Goal: Information Seeking & Learning: Compare options

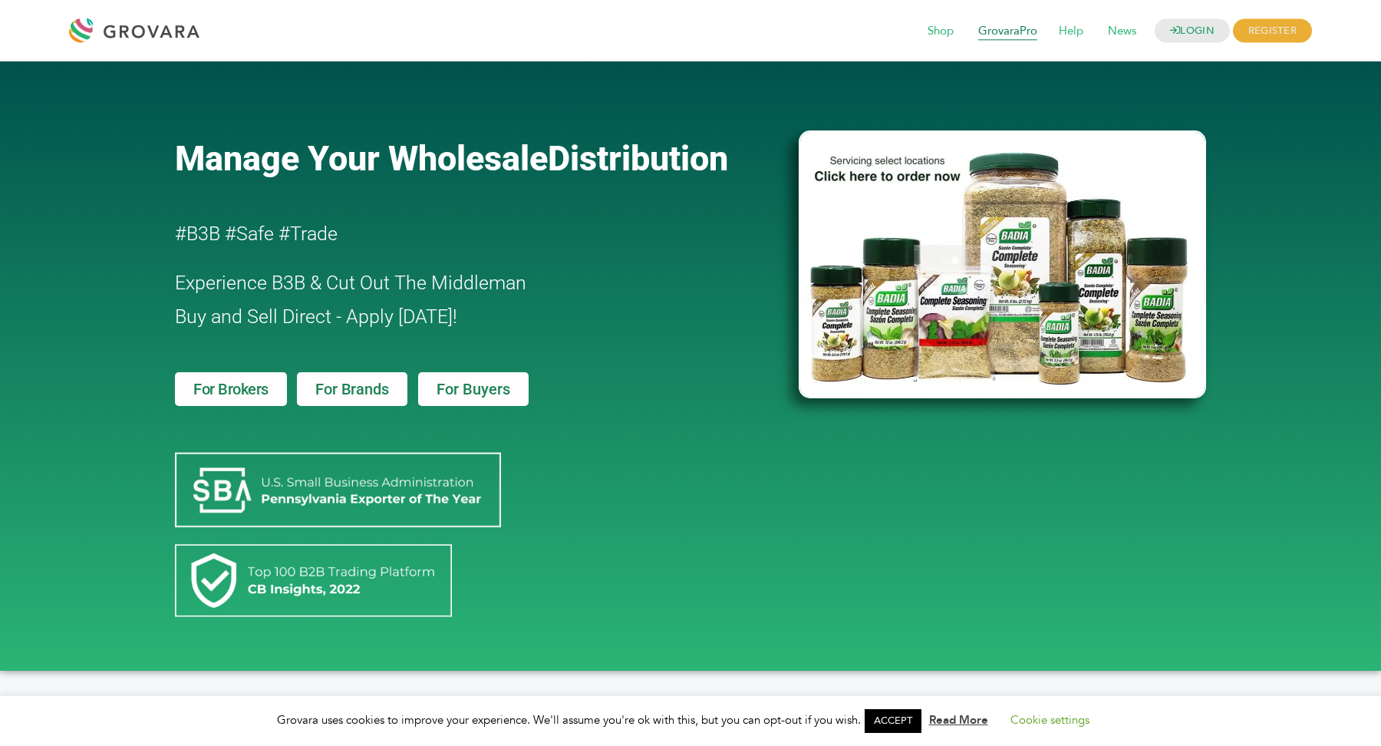
click at [991, 29] on span "GrovaraPro" at bounding box center [1007, 31] width 81 height 29
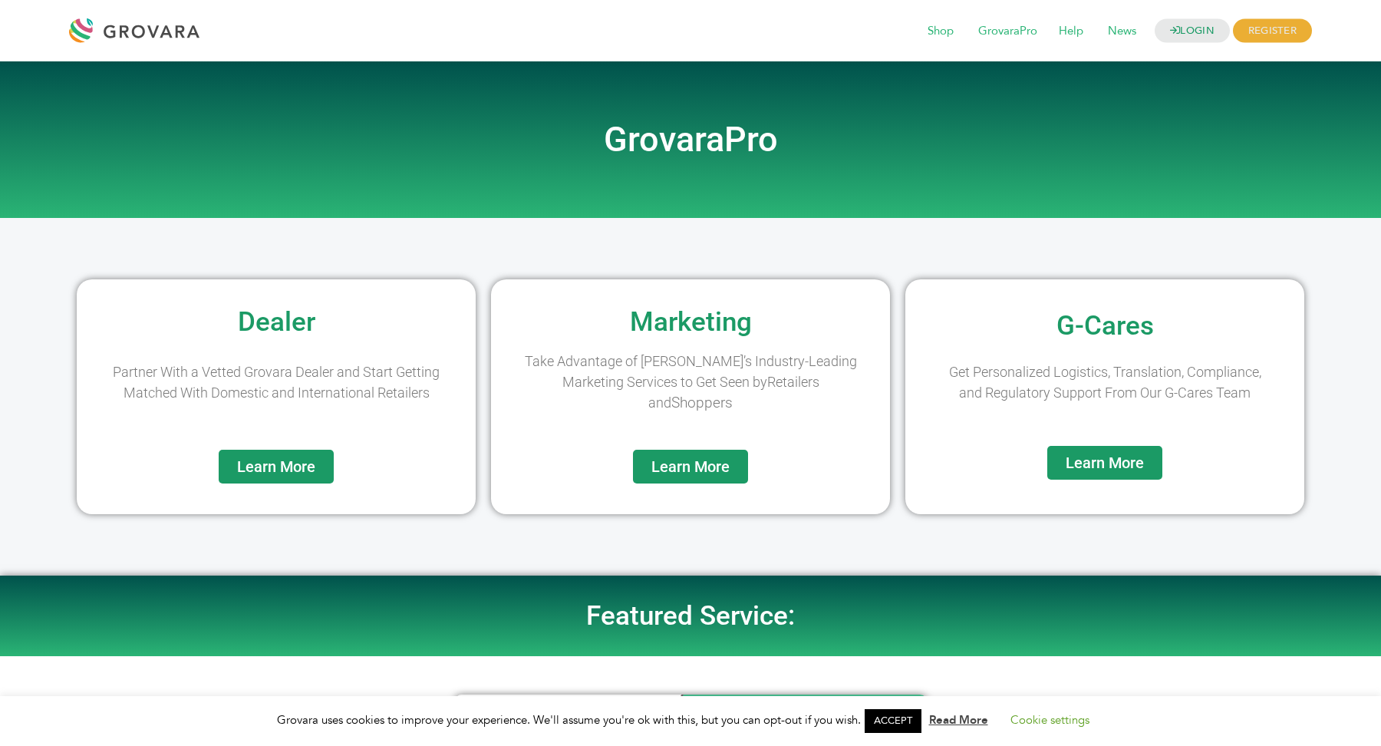
click at [288, 470] on span "Learn More" at bounding box center [276, 466] width 78 height 15
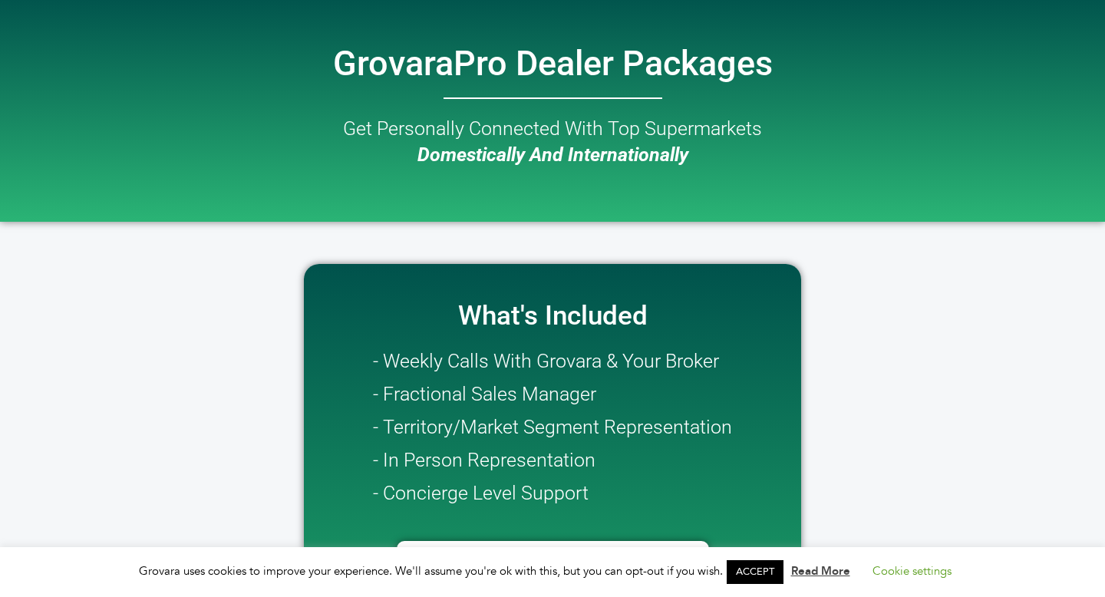
scroll to position [49, 0]
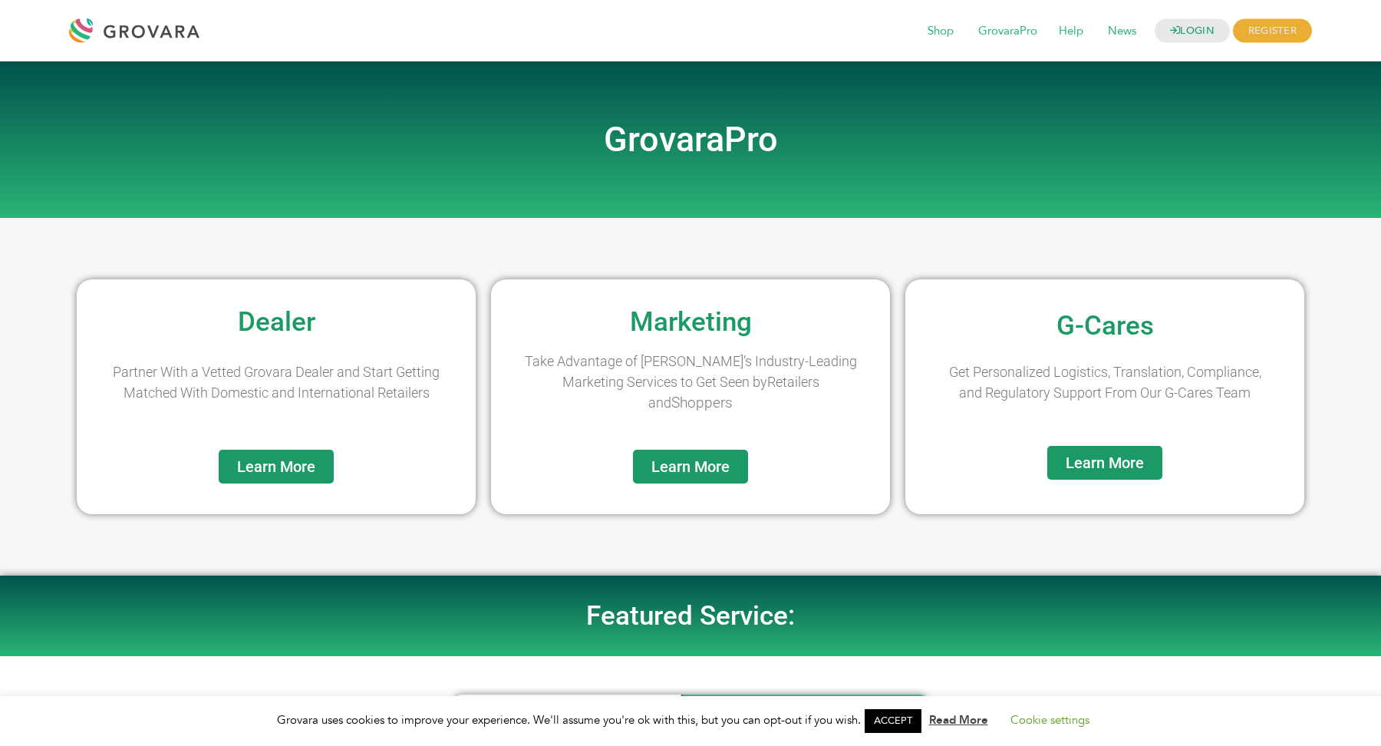
click at [717, 454] on link "Learn More" at bounding box center [690, 467] width 115 height 34
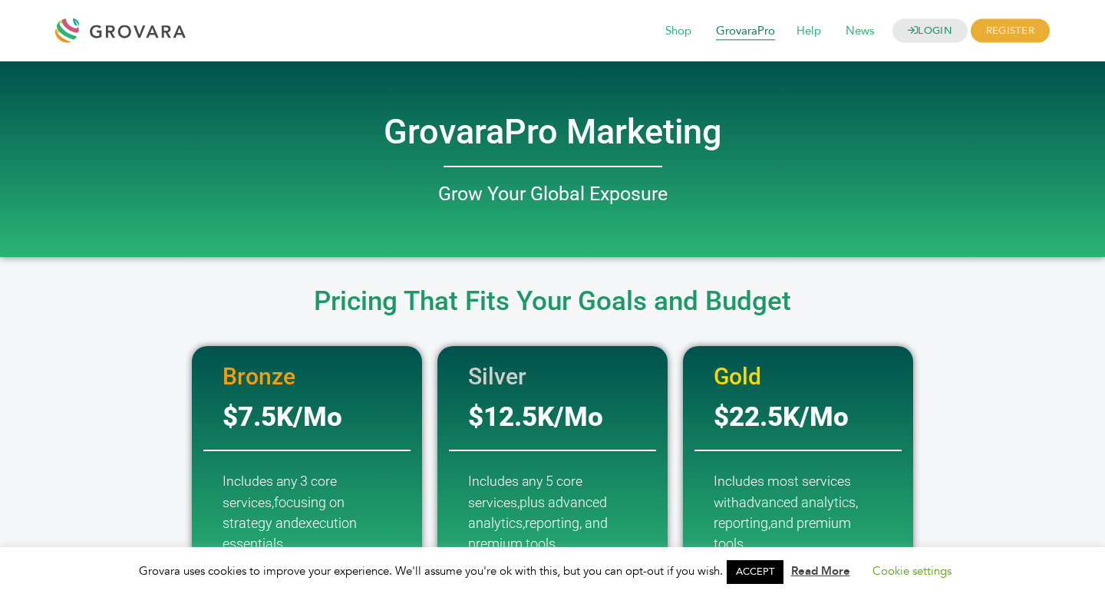
click at [754, 35] on span "GrovaraPro" at bounding box center [745, 31] width 81 height 29
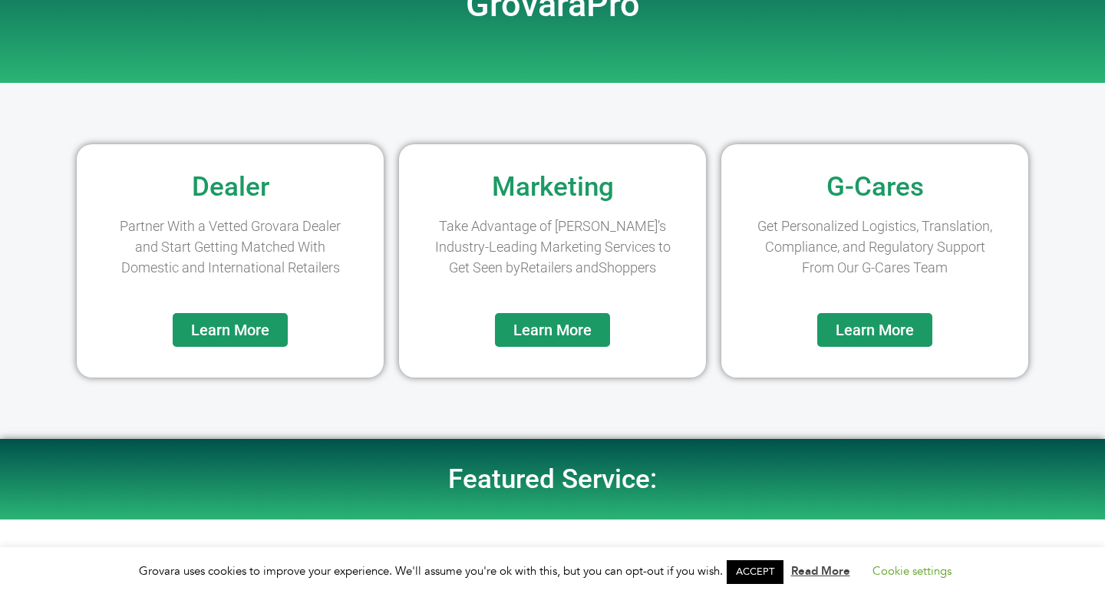
scroll to position [147, 0]
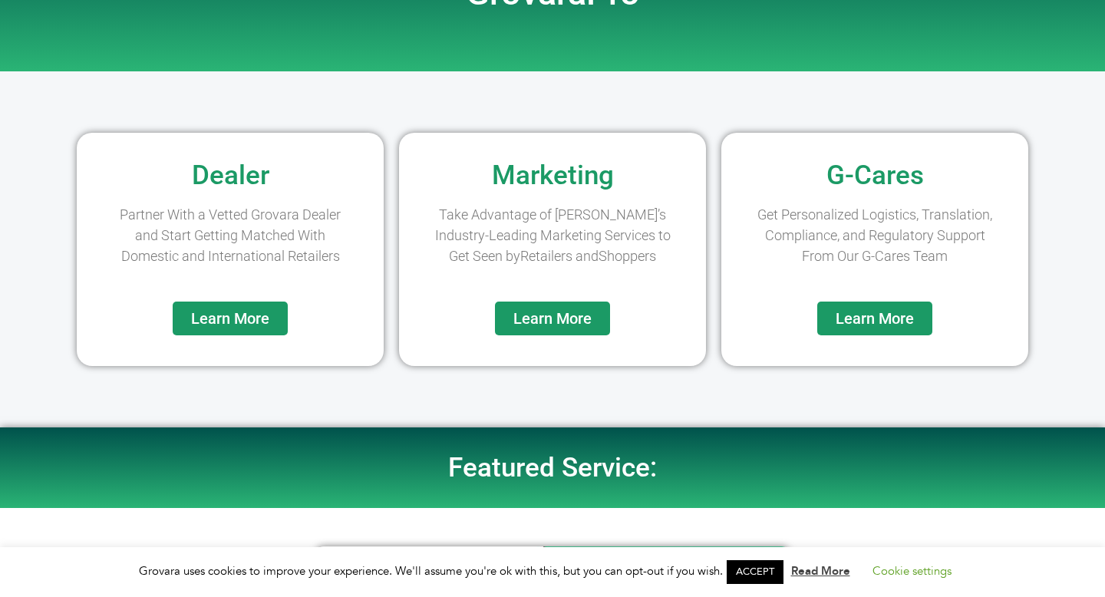
click at [213, 325] on span "Learn More" at bounding box center [230, 318] width 78 height 15
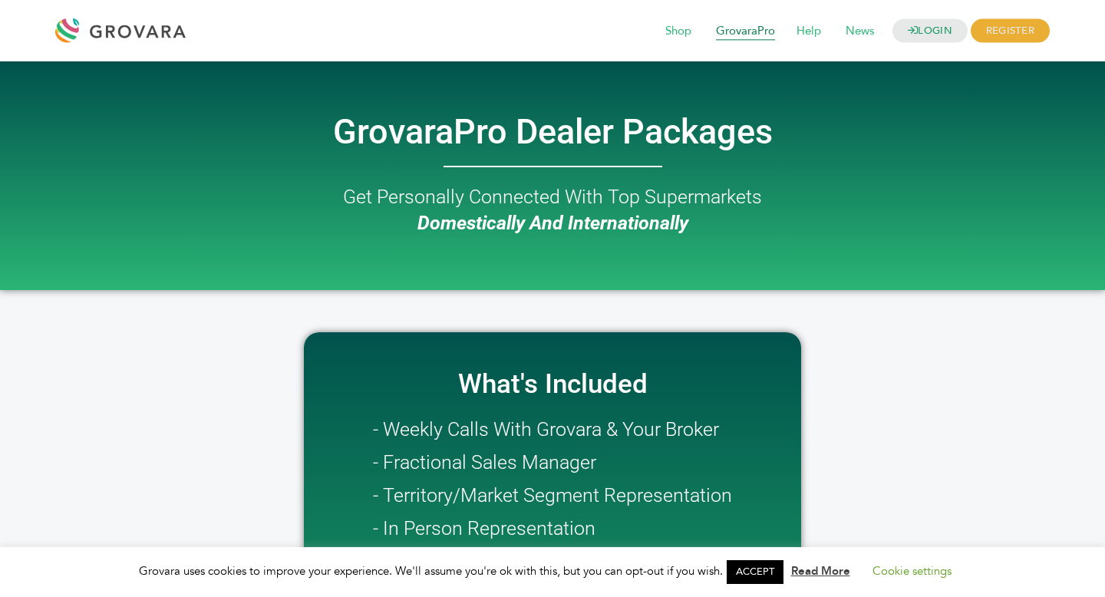
click at [746, 34] on span "GrovaraPro" at bounding box center [745, 31] width 81 height 29
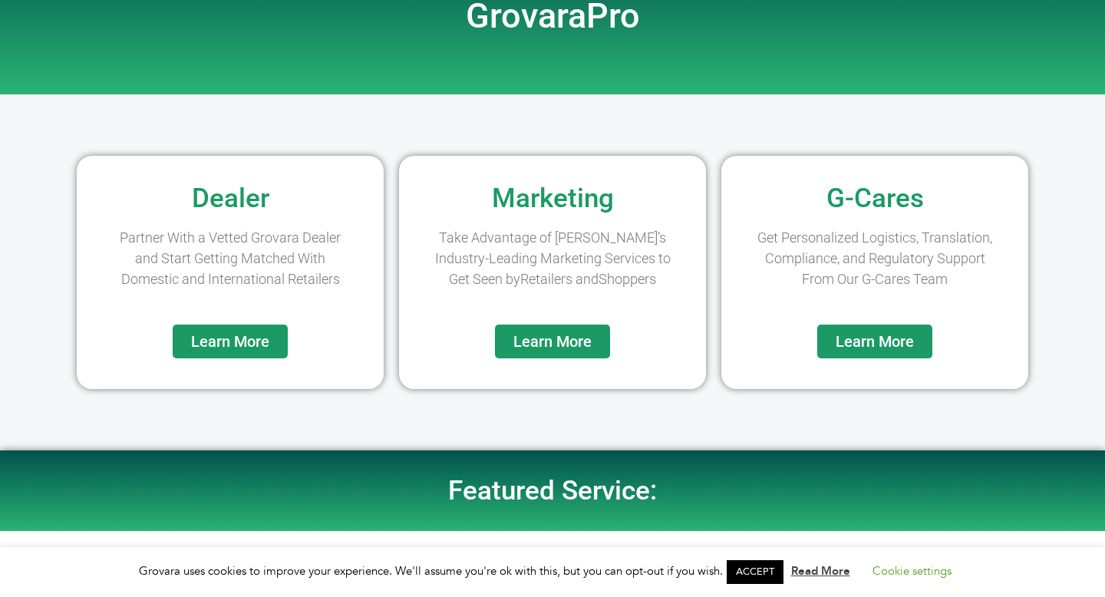
scroll to position [127, 0]
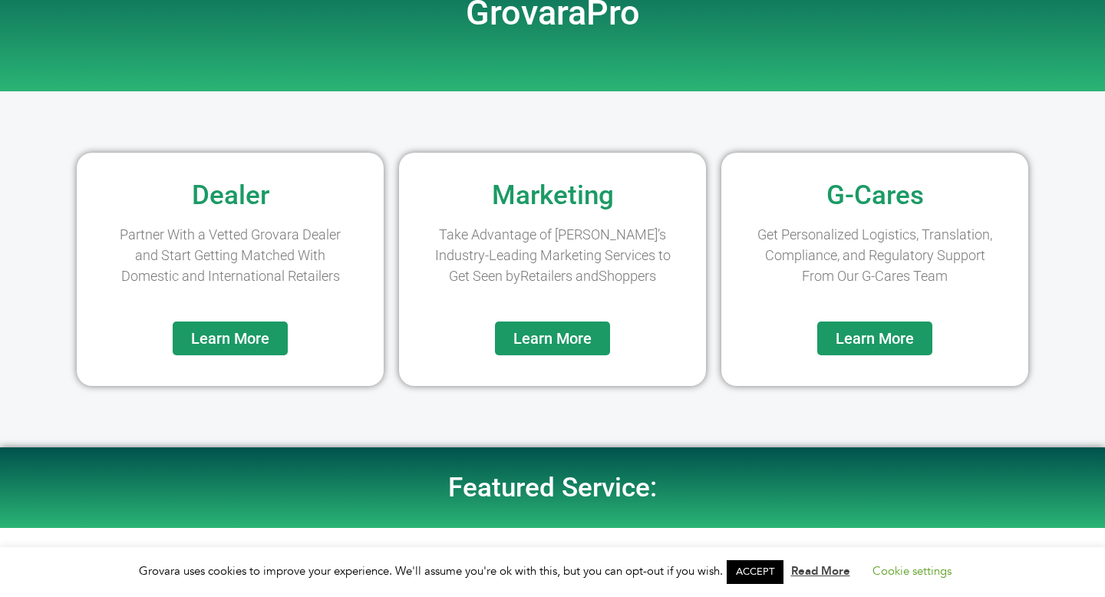
click at [581, 346] on span "Learn More" at bounding box center [552, 338] width 78 height 15
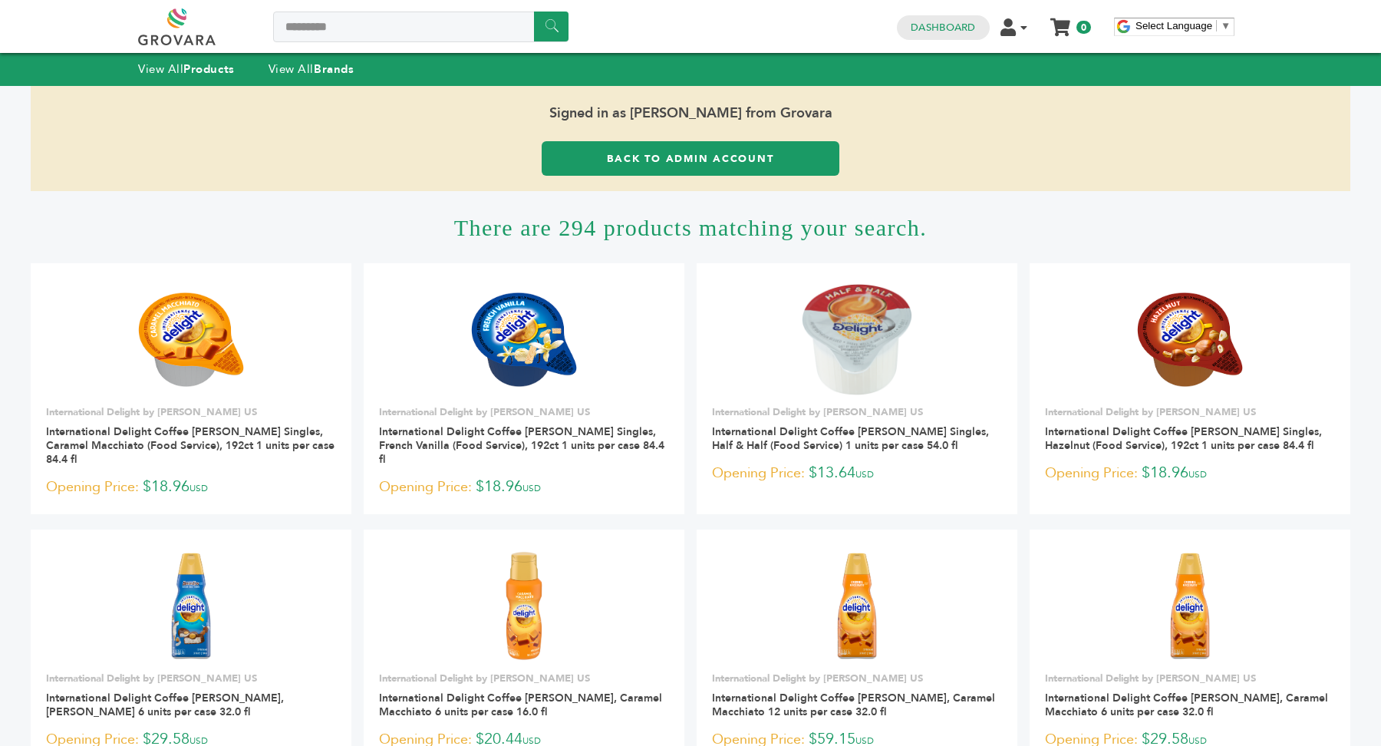
click at [742, 159] on link "Back to Admin Account" at bounding box center [691, 158] width 298 height 35
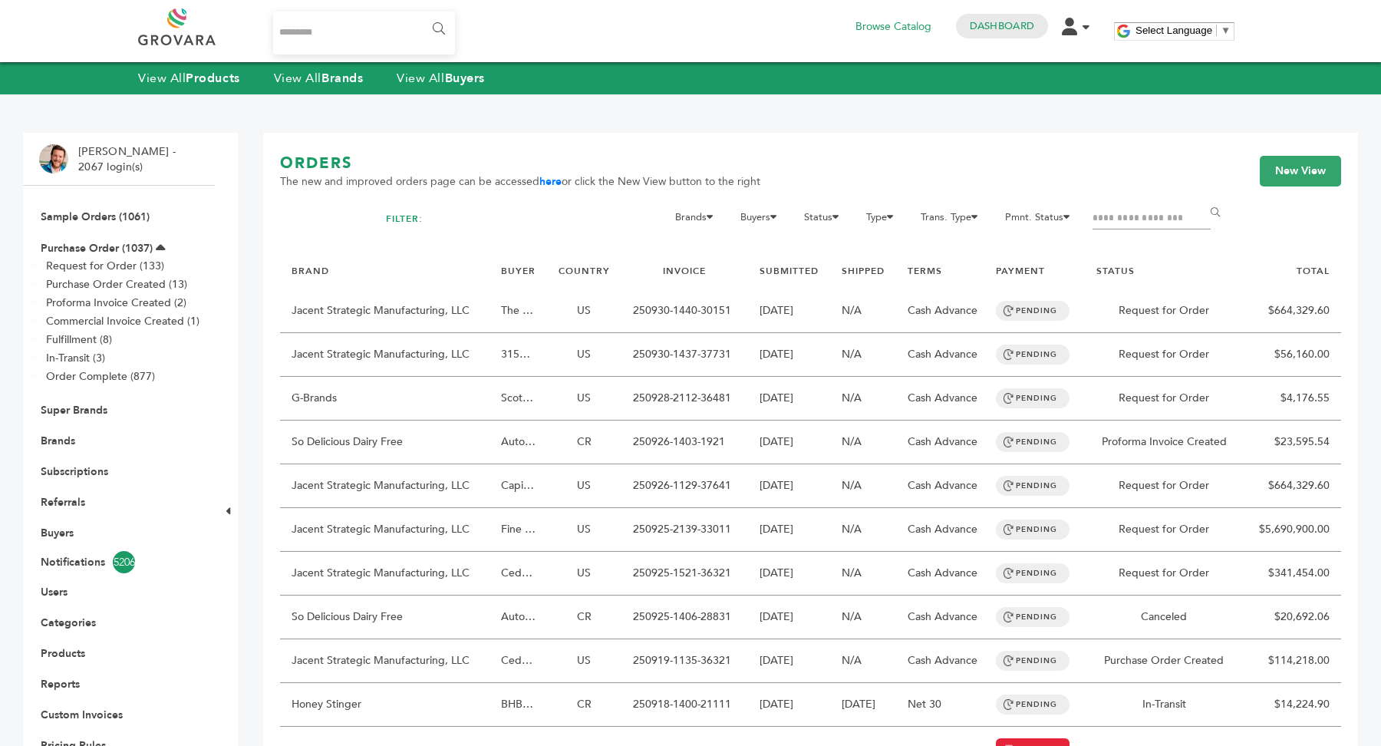
click at [351, 53] on input "Search..." at bounding box center [364, 33] width 182 height 43
type input "*********"
click at [420, 14] on input "******" at bounding box center [437, 29] width 35 height 31
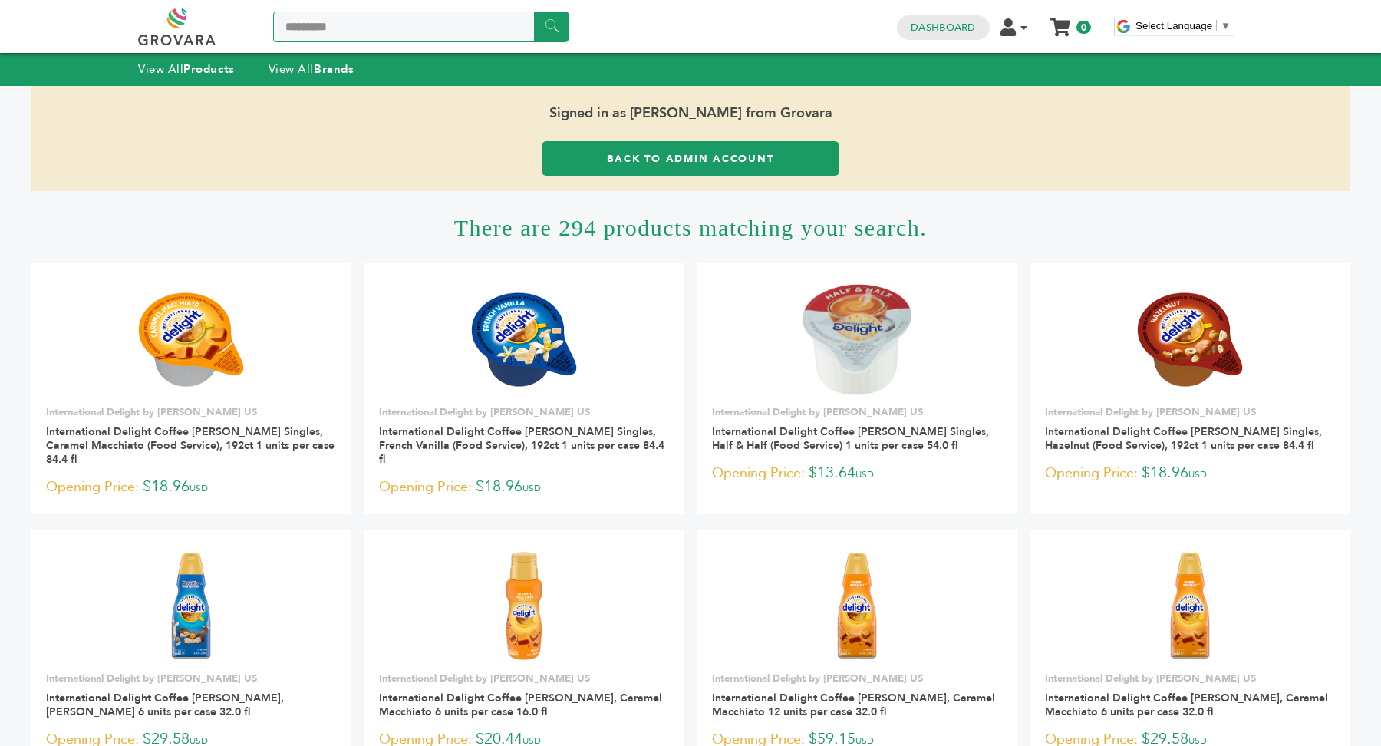
click at [345, 23] on input "*********" at bounding box center [420, 27] width 295 height 31
type input "******"
click at [534, 12] on input "******" at bounding box center [551, 27] width 35 height 30
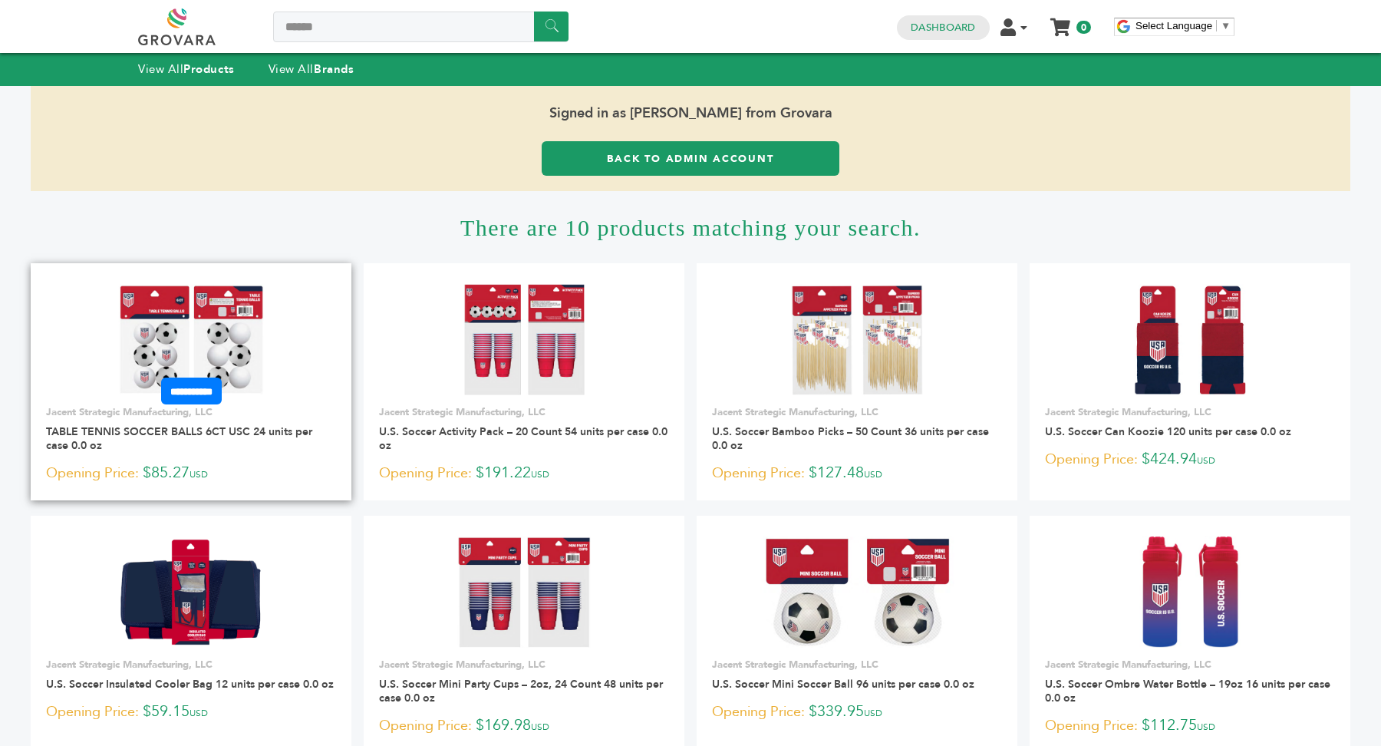
drag, startPoint x: 148, startPoint y: 471, endPoint x: 193, endPoint y: 473, distance: 44.5
click at [193, 473] on p "Opening Price: $85.27 USD" at bounding box center [191, 473] width 290 height 23
copy p "$85.27"
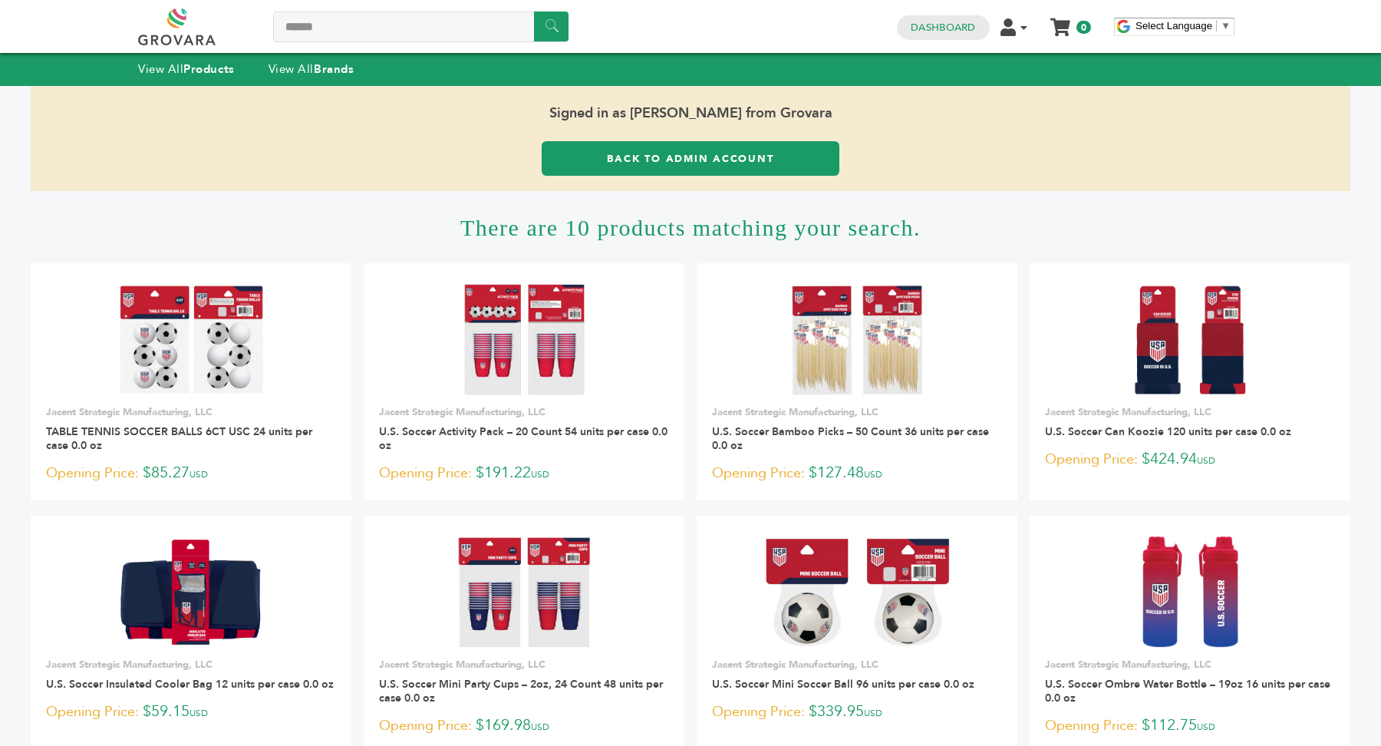
copy p "$85.27"
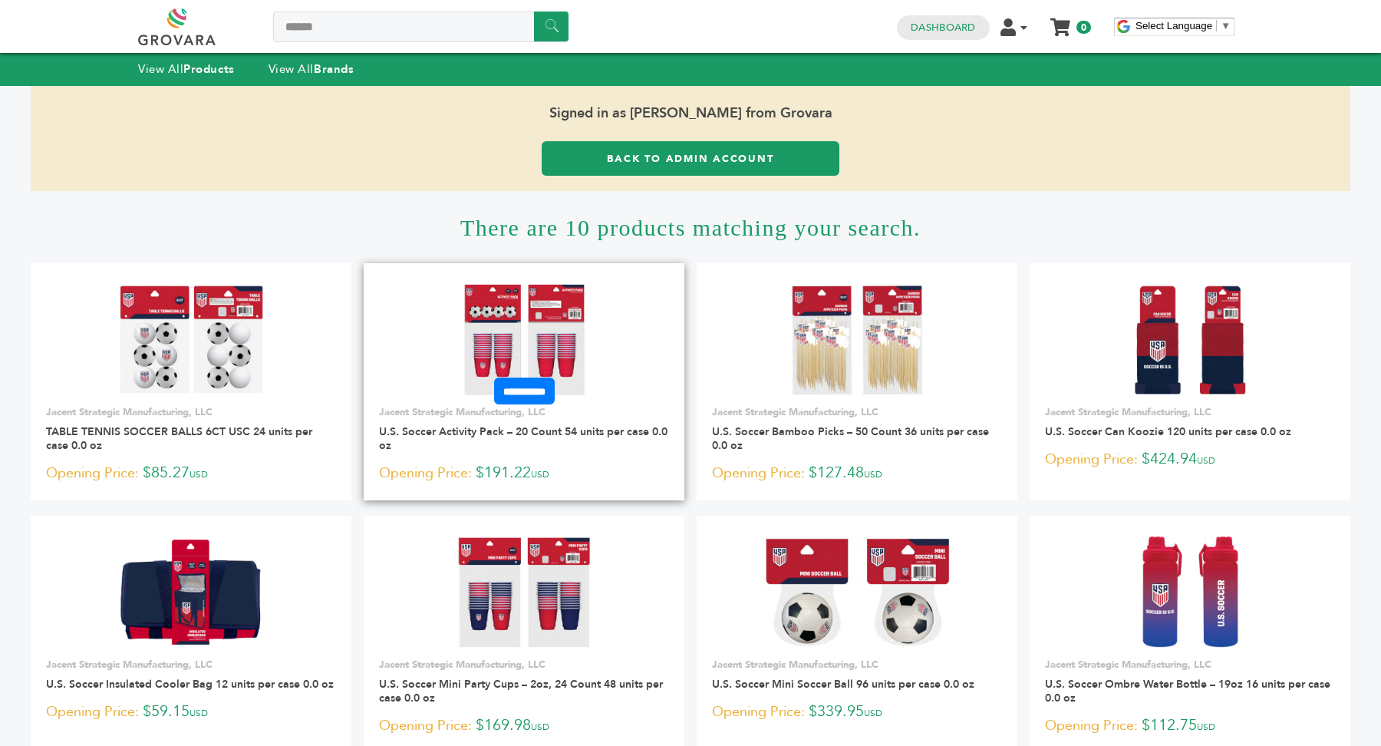
drag, startPoint x: 483, startPoint y: 471, endPoint x: 535, endPoint y: 471, distance: 52.2
click at [535, 471] on p "Opening Price: $191.22 USD" at bounding box center [524, 473] width 290 height 23
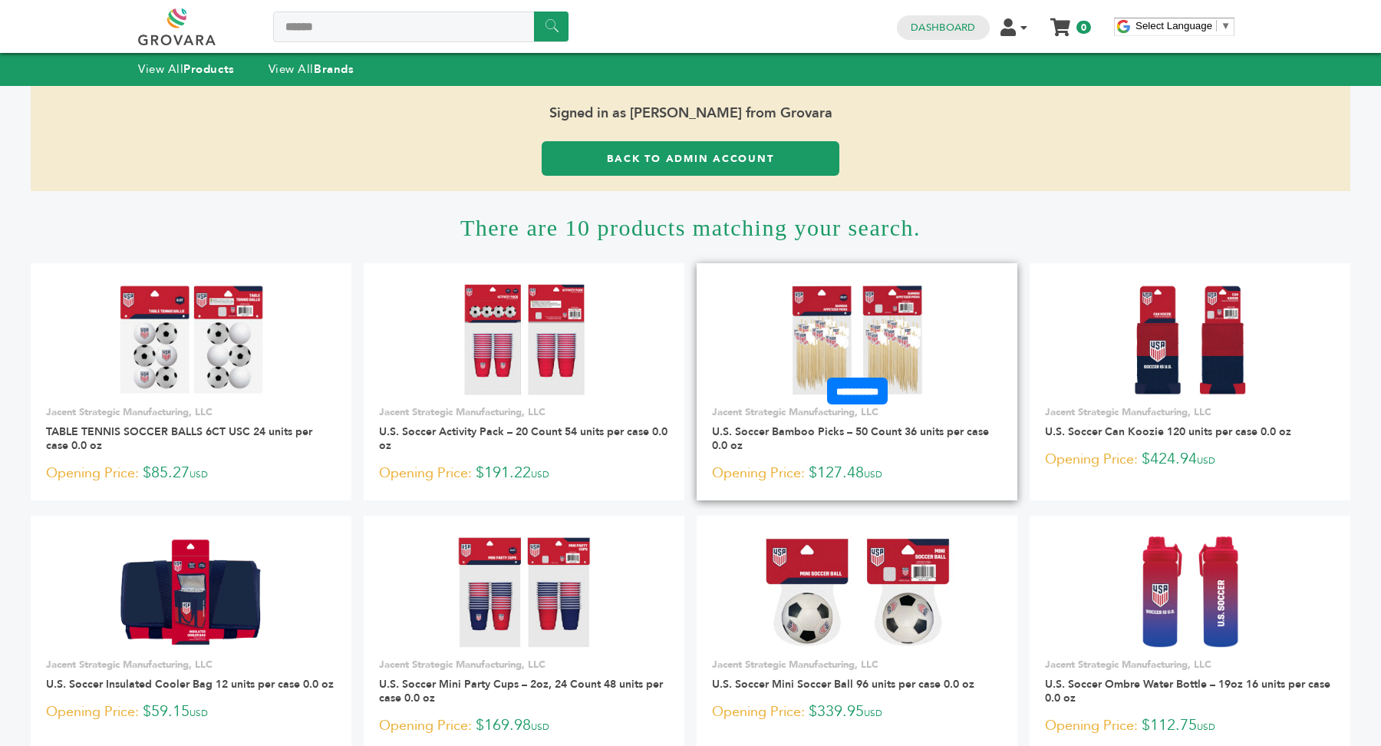
copy p "$191.22"
drag, startPoint x: 813, startPoint y: 473, endPoint x: 868, endPoint y: 473, distance: 55.2
click at [868, 473] on p "Opening Price: $127.48 USD" at bounding box center [857, 473] width 290 height 23
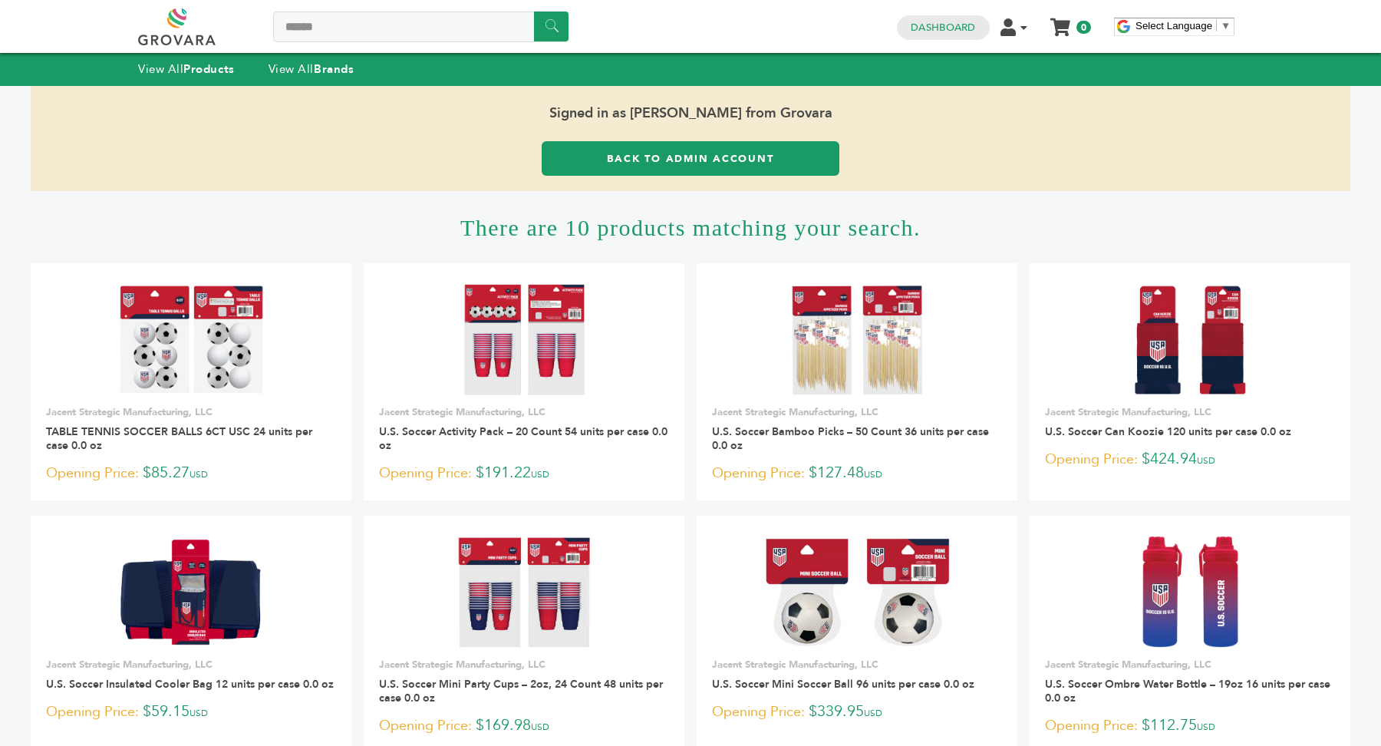
copy p "$127.48"
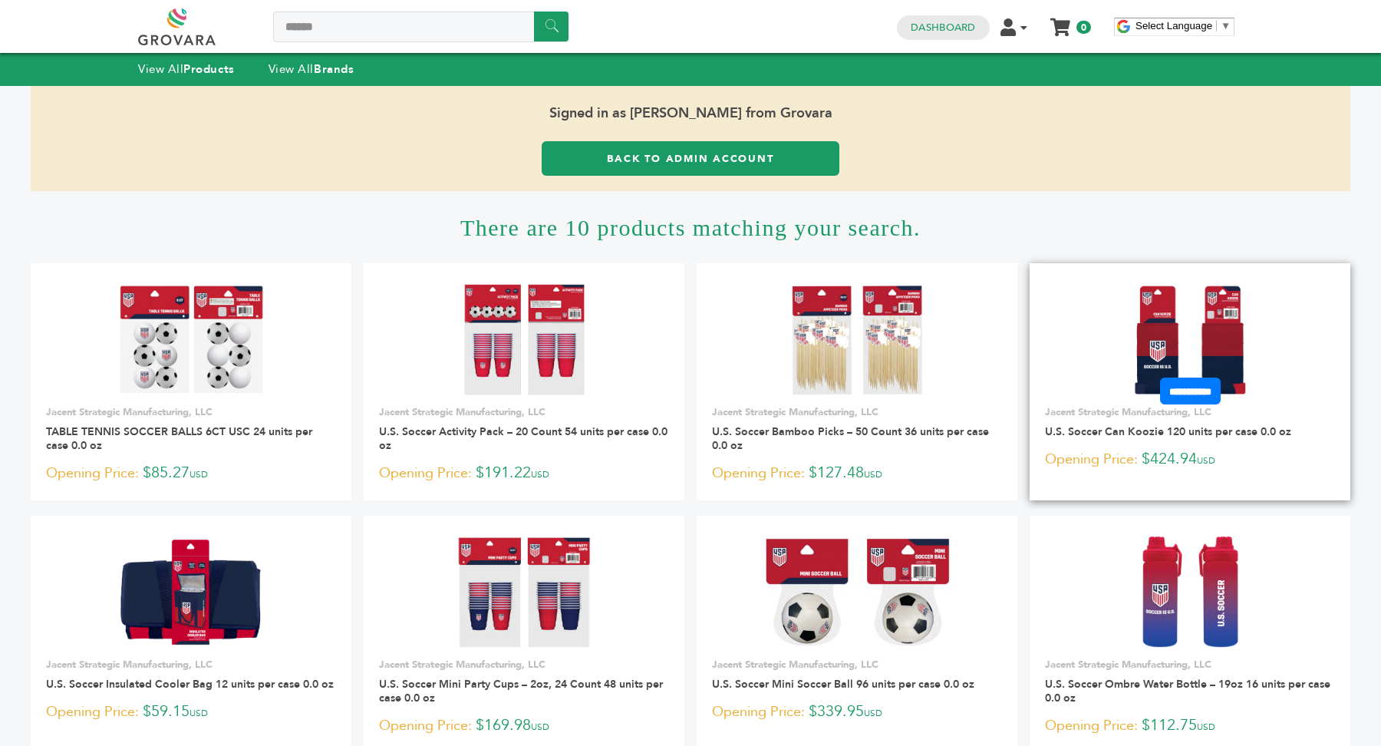
drag, startPoint x: 1146, startPoint y: 459, endPoint x: 1198, endPoint y: 460, distance: 52.2
click at [1198, 460] on p "Opening Price: $424.94 USD" at bounding box center [1190, 459] width 290 height 23
copy p "$424.94"
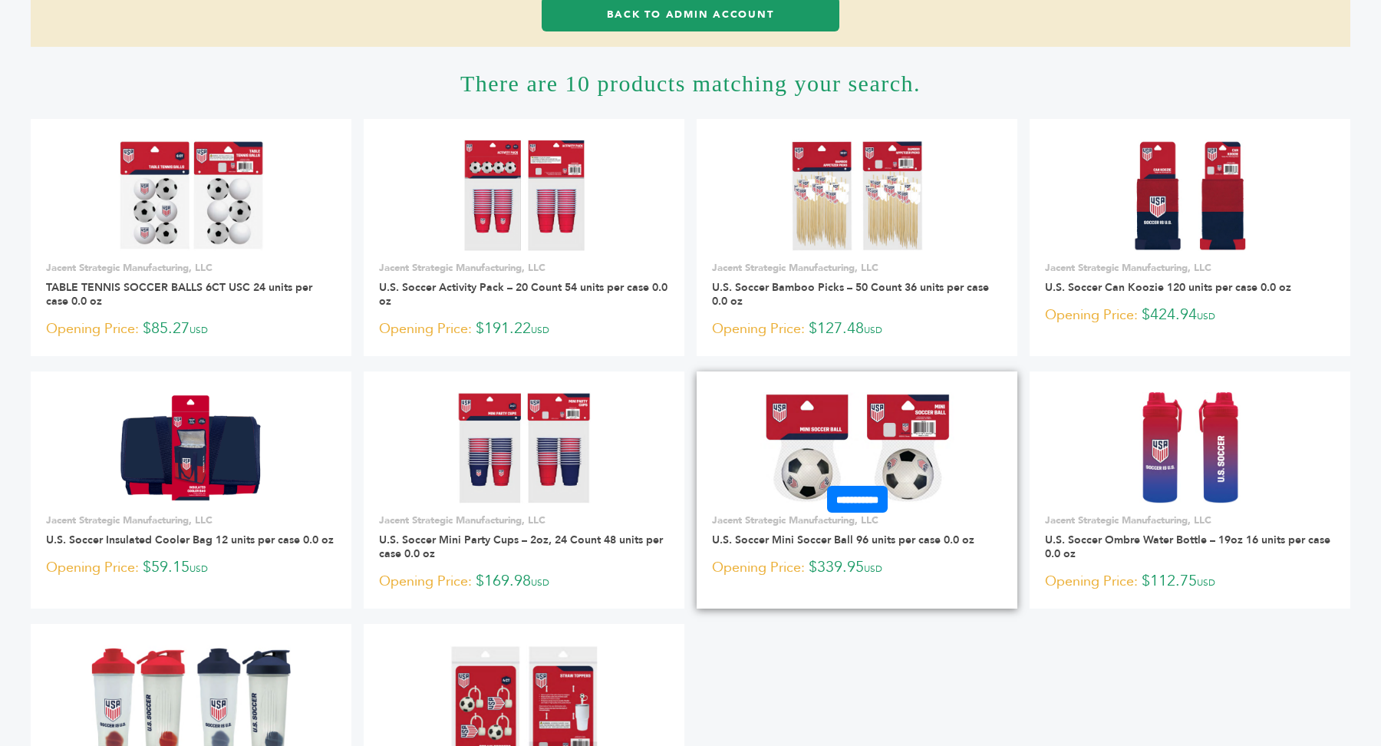
scroll to position [157, 0]
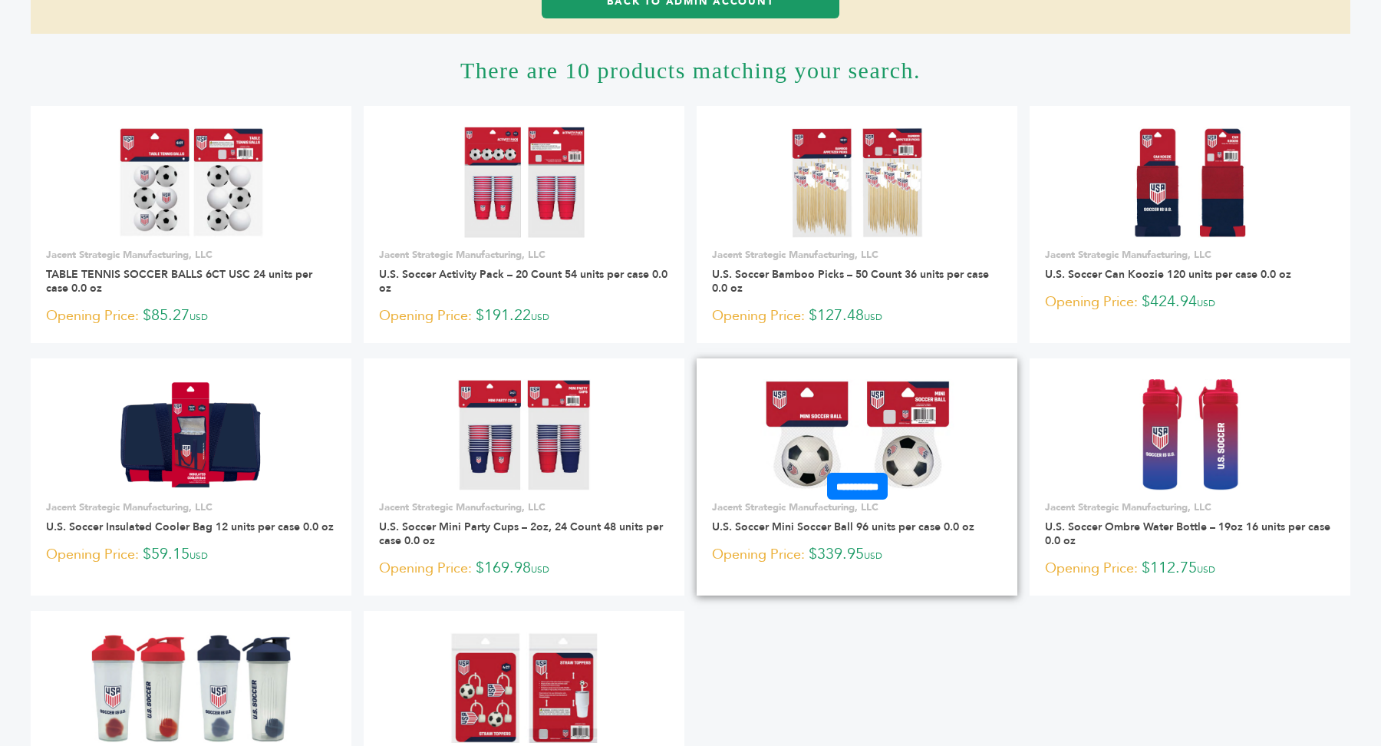
drag, startPoint x: 812, startPoint y: 555, endPoint x: 868, endPoint y: 559, distance: 55.4
click at [868, 559] on p "Opening Price: $339.95 USD" at bounding box center [857, 554] width 290 height 23
copy p "$339.95"
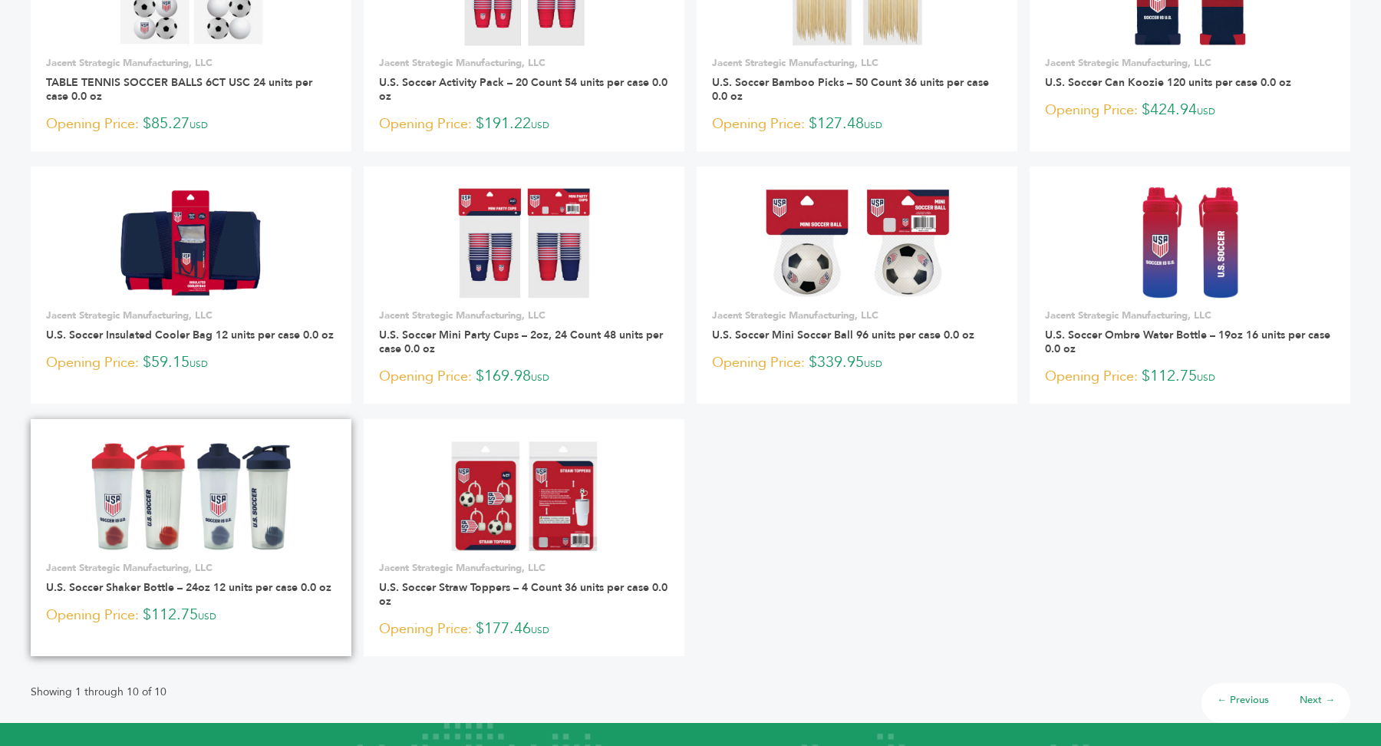
scroll to position [364, 0]
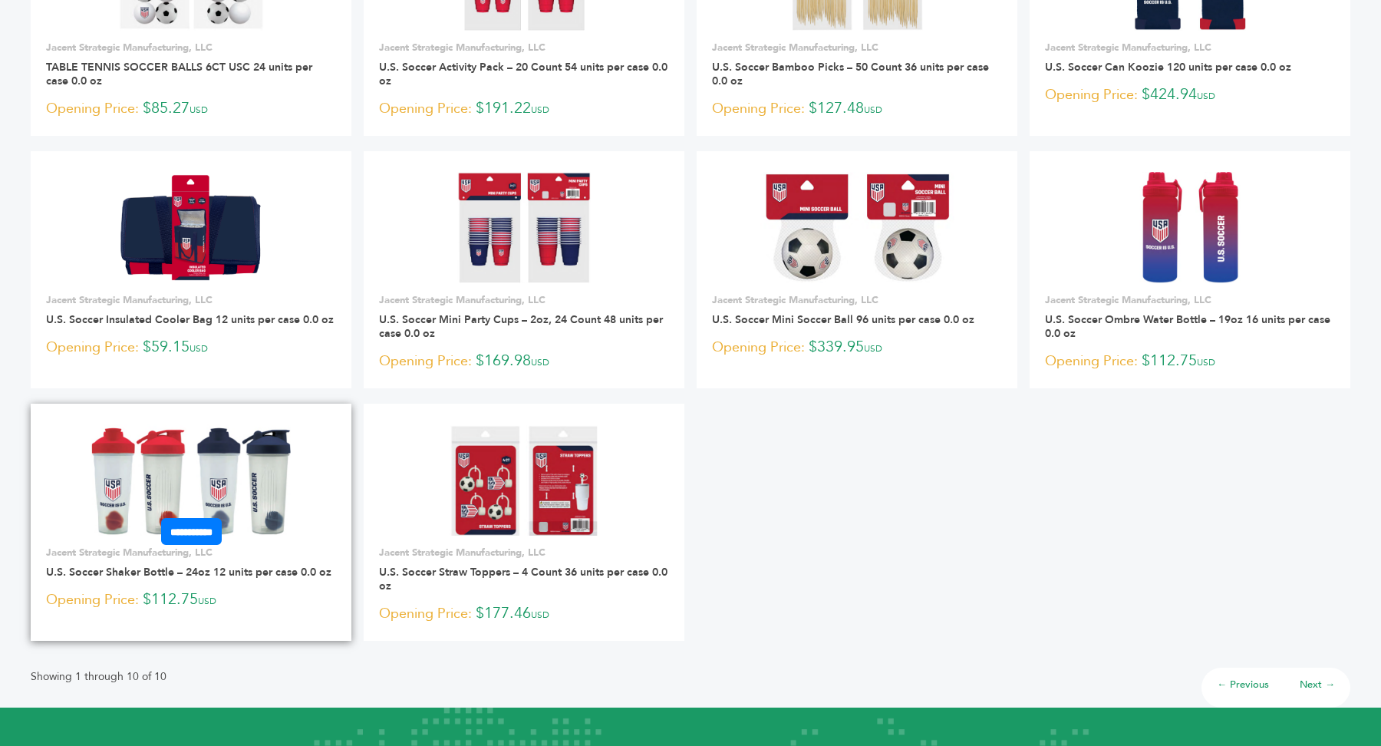
drag, startPoint x: 150, startPoint y: 598, endPoint x: 199, endPoint y: 599, distance: 49.9
click at [199, 599] on p "Opening Price: $112.75 USD" at bounding box center [191, 599] width 290 height 23
copy p "$112.75"
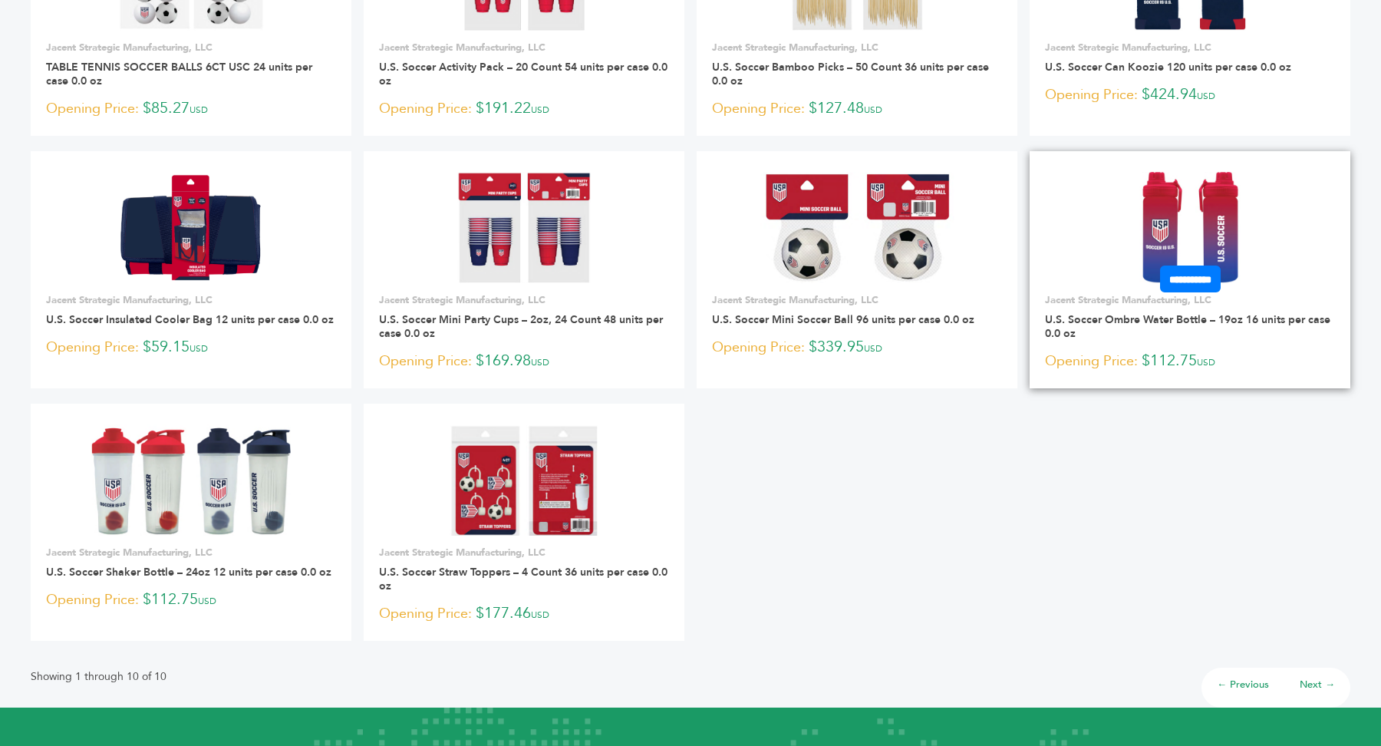
drag, startPoint x: 1145, startPoint y: 362, endPoint x: 1201, endPoint y: 362, distance: 56.0
click at [1201, 362] on p "Opening Price: $112.75 USD" at bounding box center [1190, 361] width 290 height 23
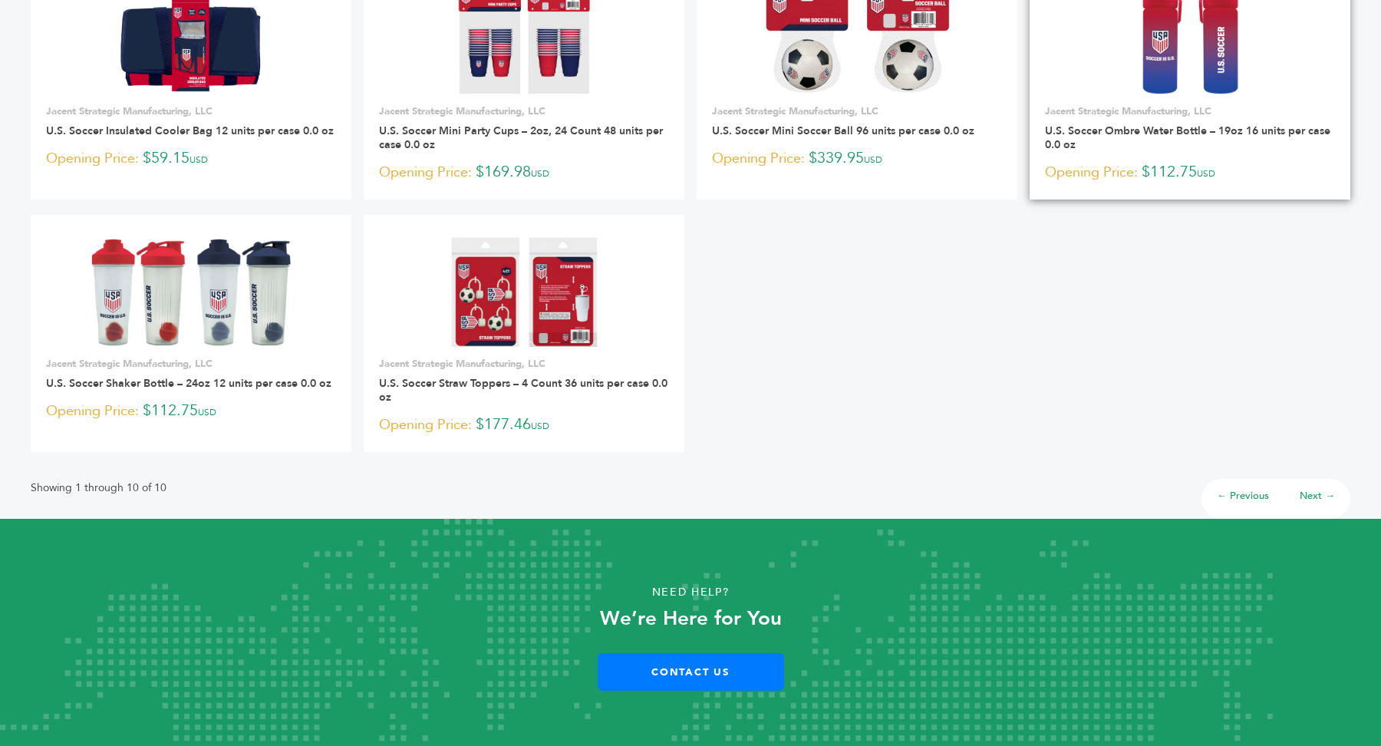
scroll to position [558, 0]
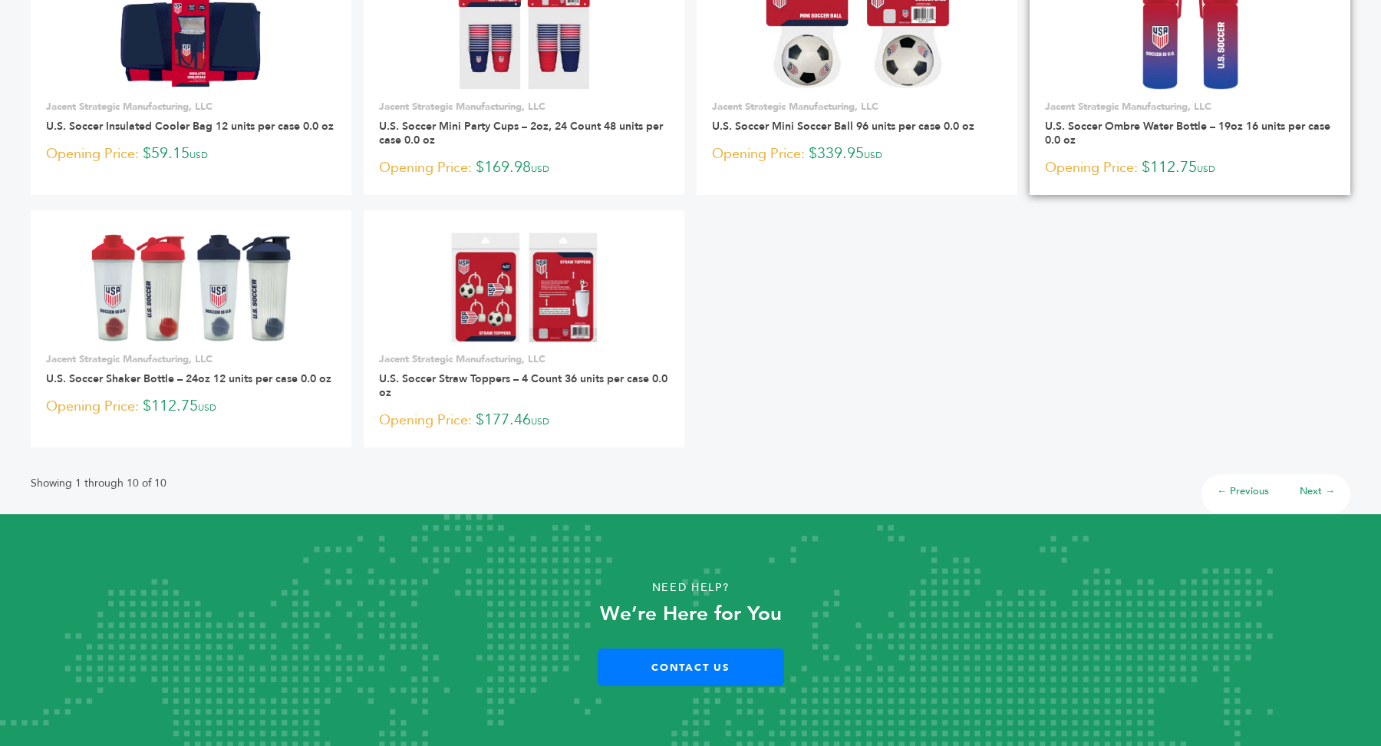
copy p "$112.75"
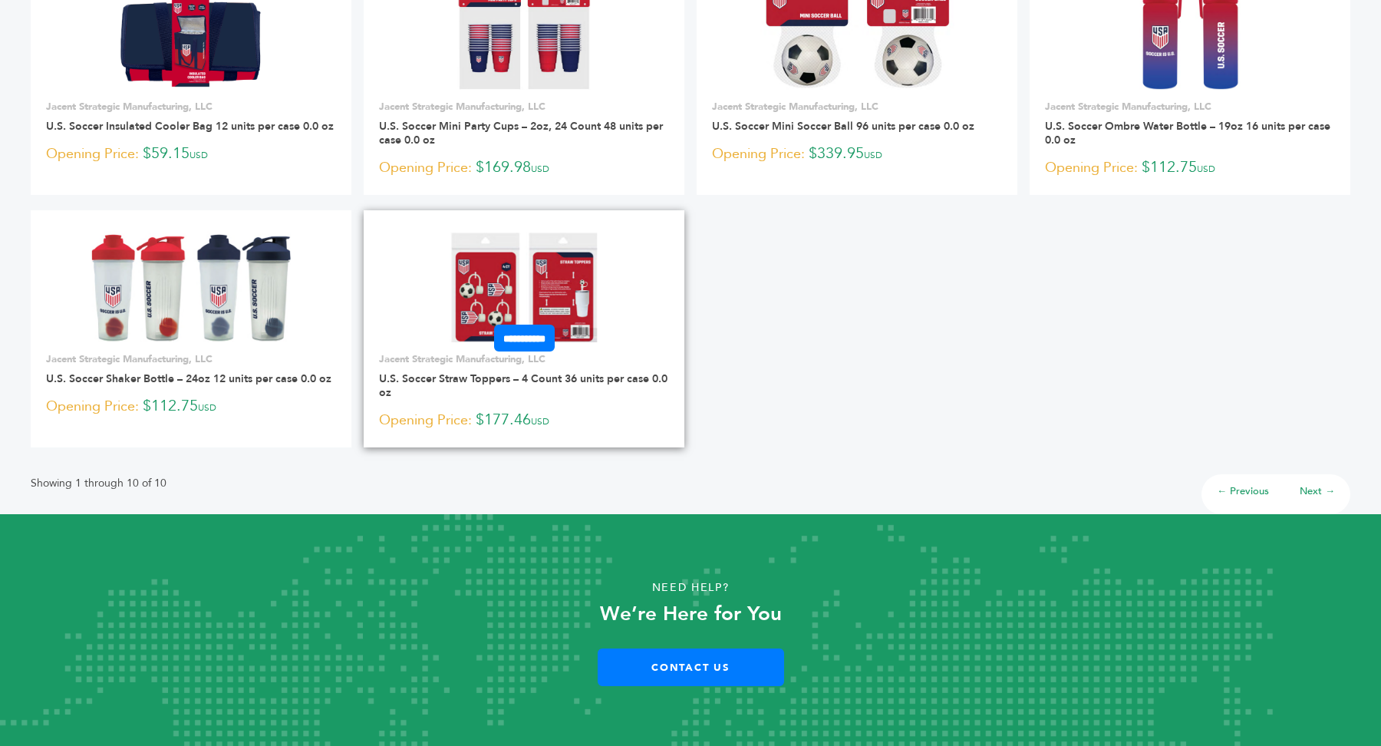
drag, startPoint x: 479, startPoint y: 420, endPoint x: 536, endPoint y: 419, distance: 56.8
click at [536, 419] on p "Opening Price: $177.46 USD" at bounding box center [524, 420] width 290 height 23
copy p "$177.46"
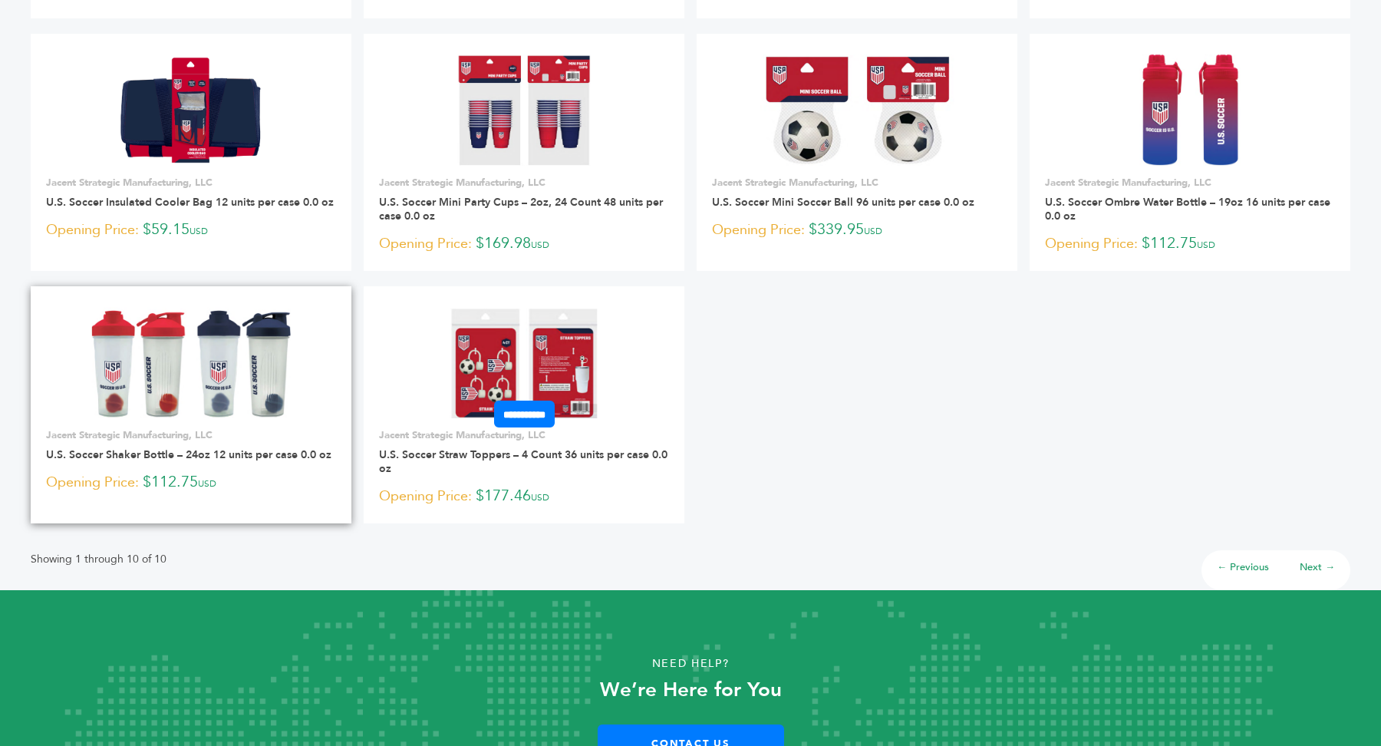
scroll to position [476, 0]
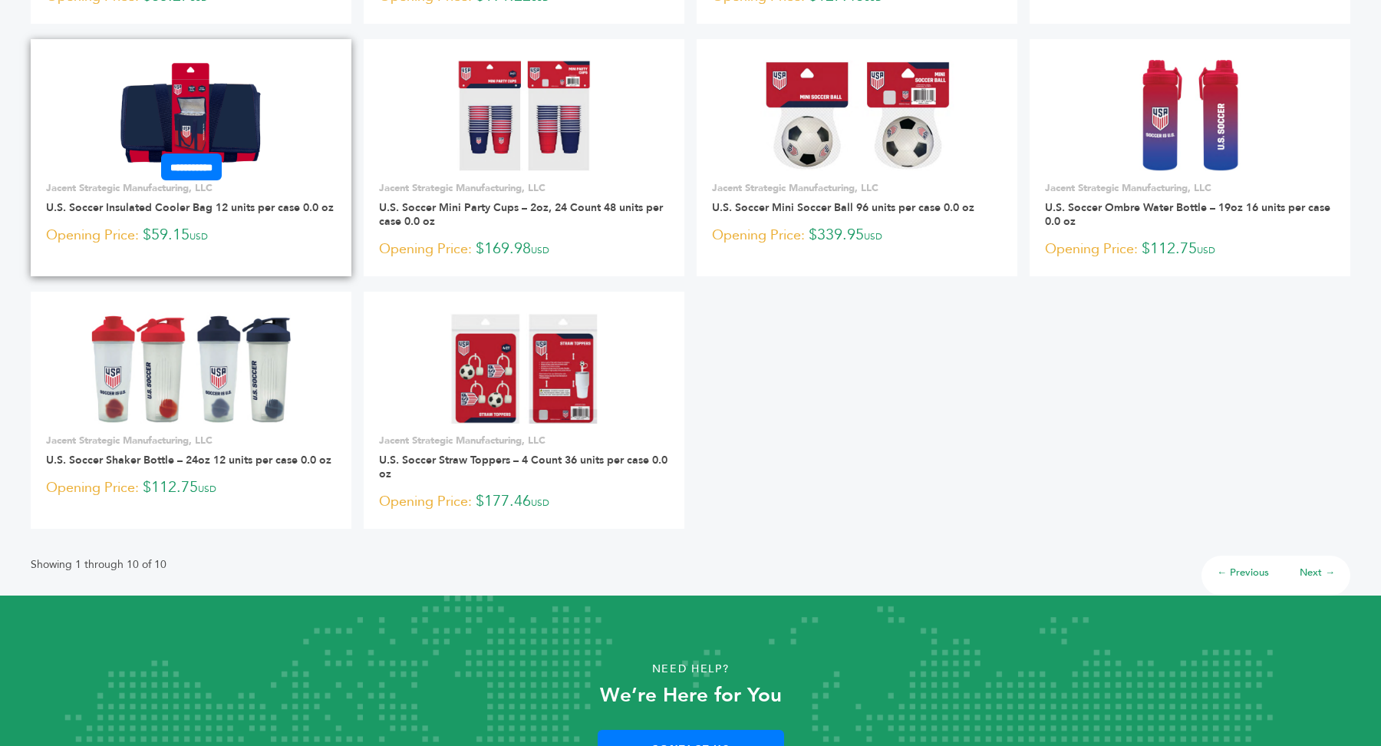
drag, startPoint x: 147, startPoint y: 235, endPoint x: 191, endPoint y: 232, distance: 43.8
click at [191, 232] on p "Opening Price: $59.15 USD" at bounding box center [191, 235] width 290 height 23
copy p "$59.15"
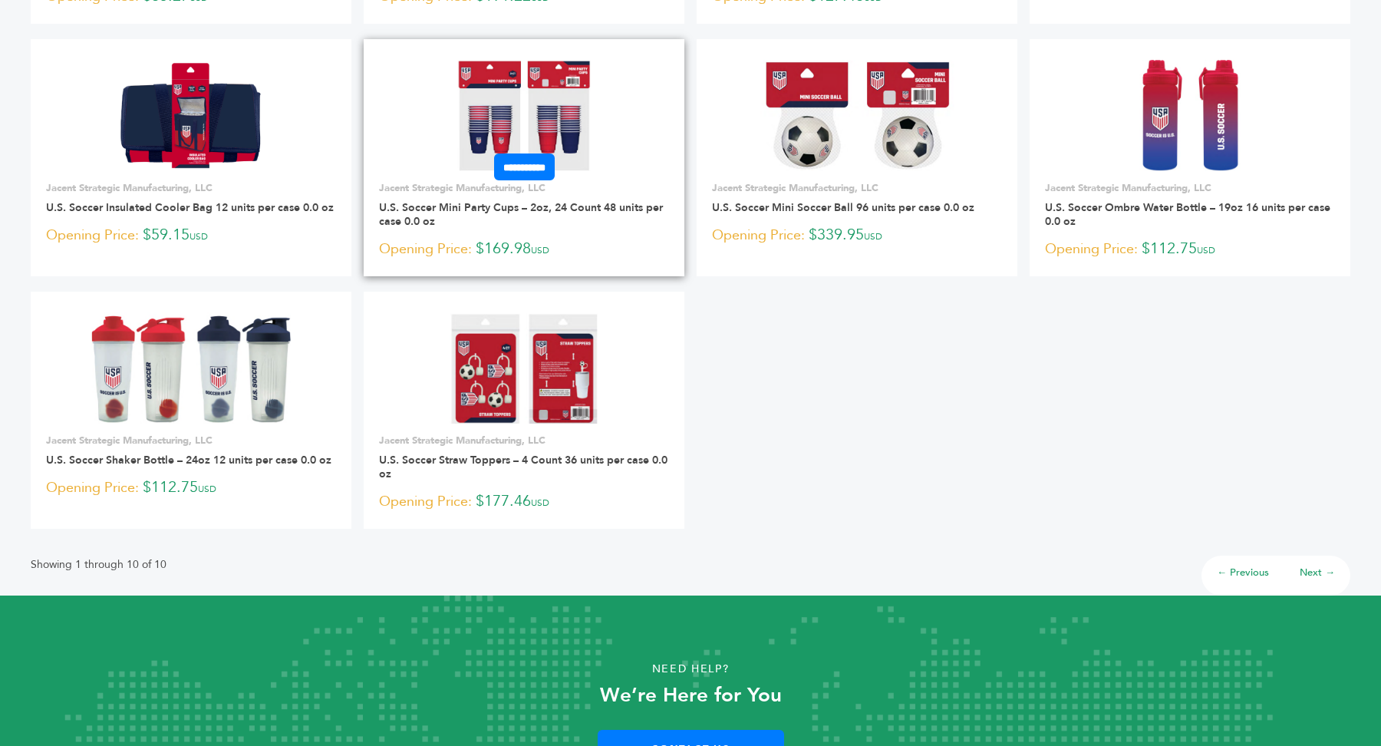
drag, startPoint x: 480, startPoint y: 247, endPoint x: 537, endPoint y: 248, distance: 56.8
click at [537, 247] on p "Opening Price: $169.98 USD" at bounding box center [524, 249] width 290 height 23
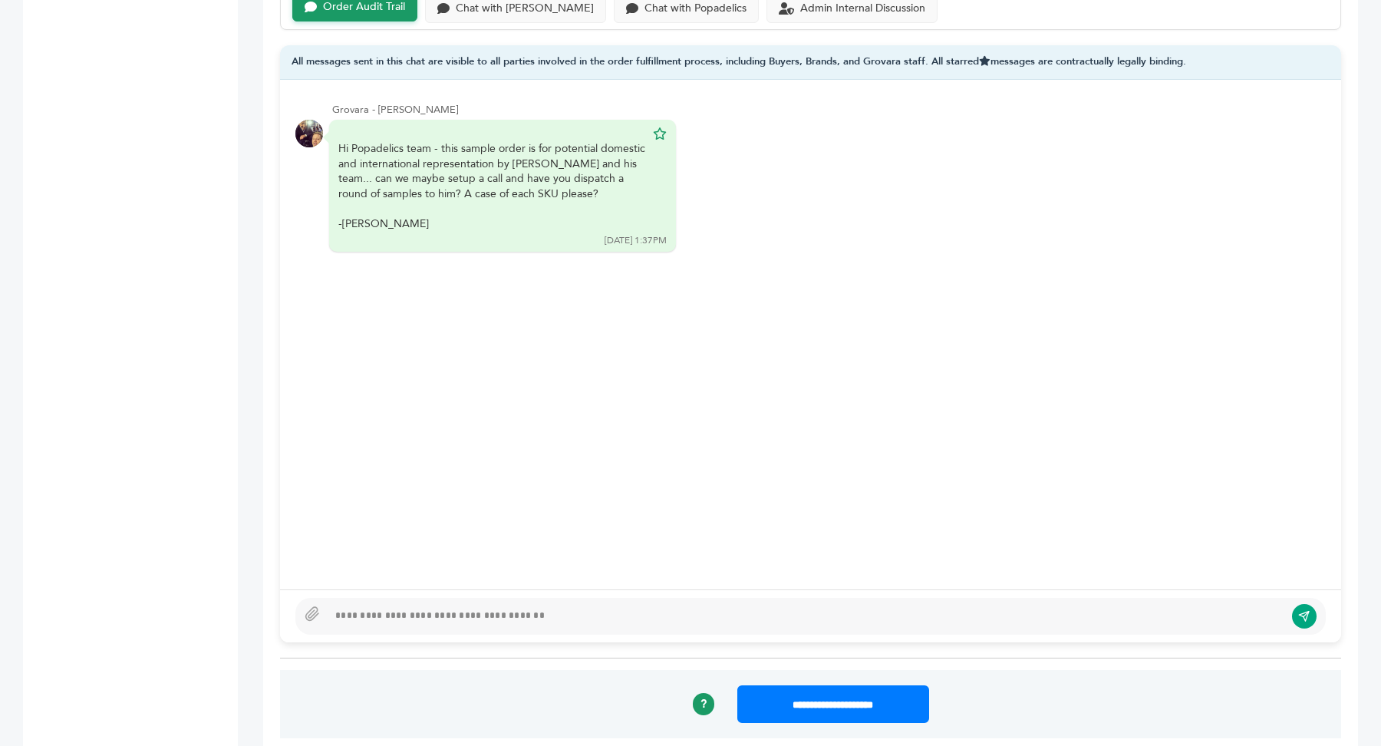
scroll to position [1057, 0]
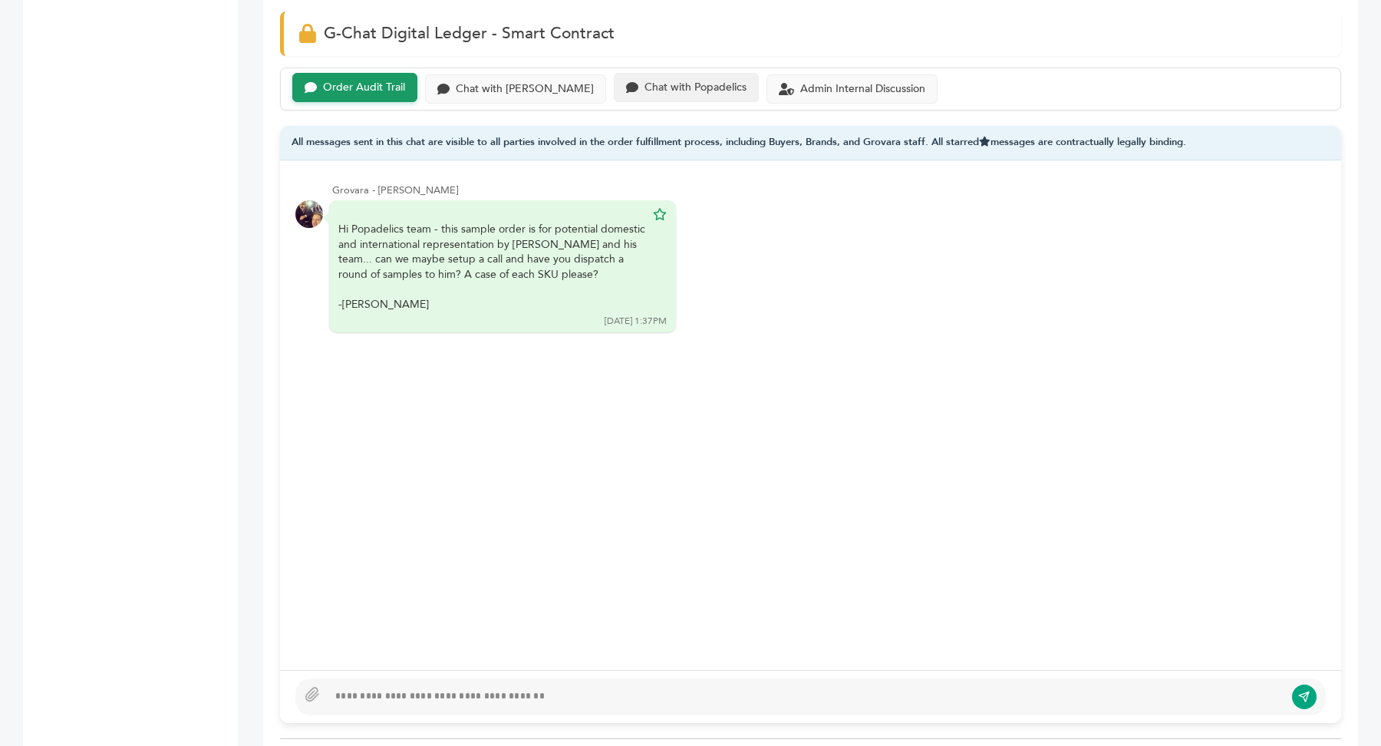
click at [650, 81] on div "Chat with Popadelics" at bounding box center [695, 87] width 102 height 13
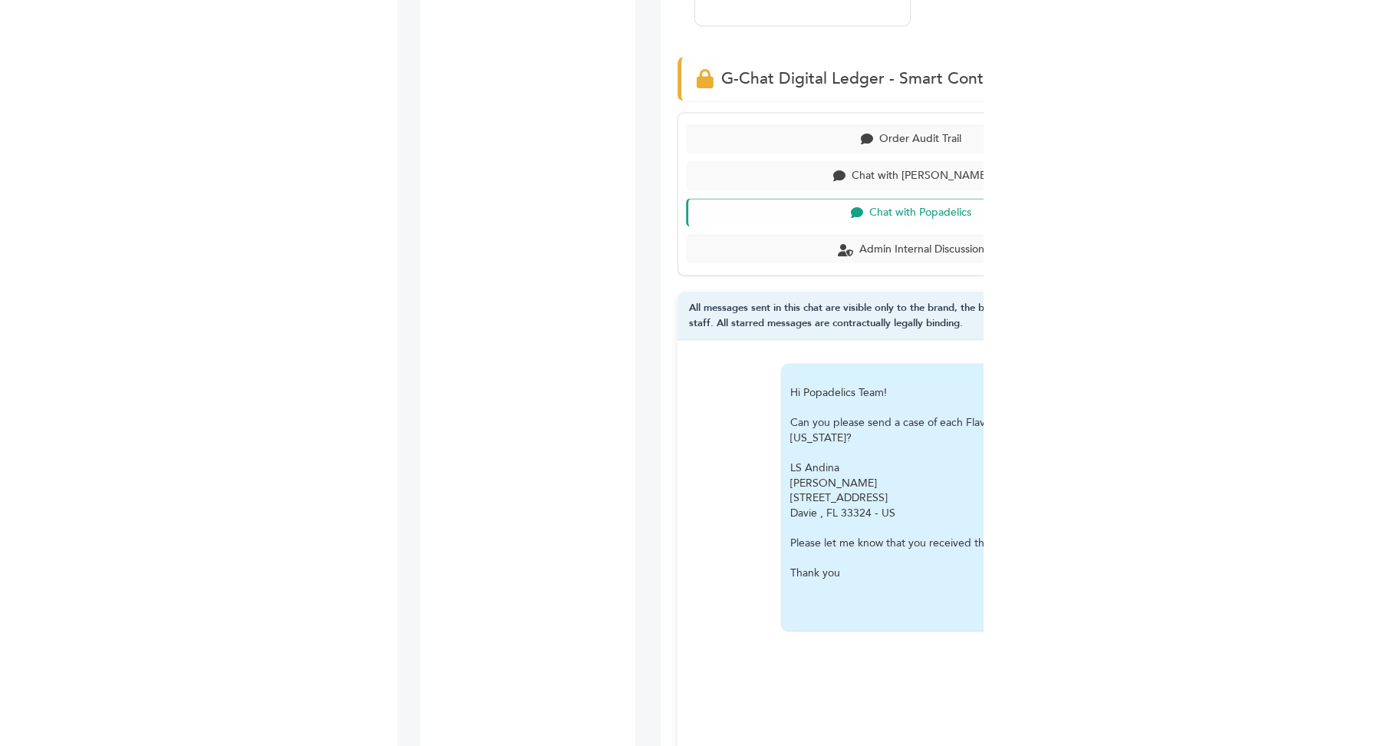
scroll to position [1057, 0]
